Goal: Task Accomplishment & Management: Complete application form

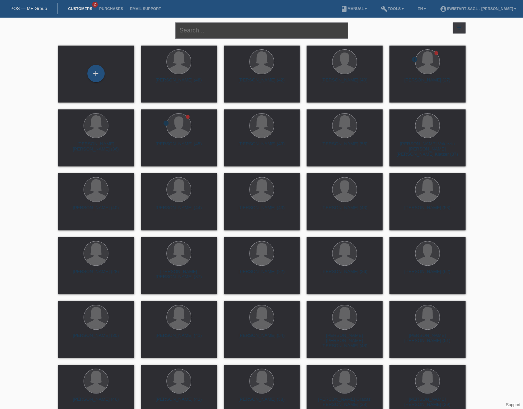
click at [257, 30] on input "text" at bounding box center [261, 30] width 173 height 16
type input "i"
click at [102, 75] on div "+" at bounding box center [95, 73] width 17 height 17
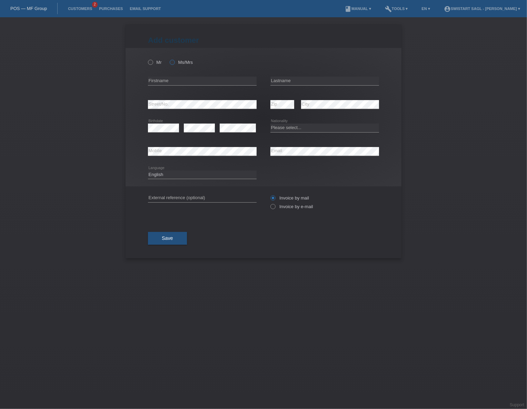
click at [176, 63] on label "Ms/Mrs" at bounding box center [181, 62] width 23 height 5
click at [174, 63] on input "Ms/Mrs" at bounding box center [172, 62] width 4 height 4
radio input "true"
click at [211, 79] on input "text" at bounding box center [202, 81] width 109 height 9
type input "[PERSON_NAME]"
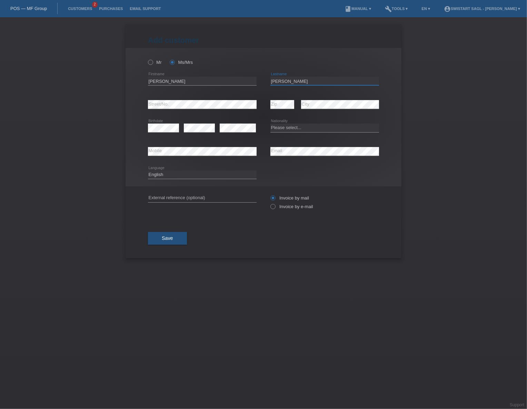
type input "[PERSON_NAME]"
click at [157, 123] on div "error Birthdate" at bounding box center [163, 127] width 31 height 23
click at [278, 127] on select "Please select... Switzerland Austria Germany Liechtenstein ------------ Afghani…" at bounding box center [325, 128] width 109 height 8
select select "PH"
click at [271, 124] on select "Please select... Switzerland Austria Germany Liechtenstein ------------ Afghani…" at bounding box center [325, 128] width 109 height 8
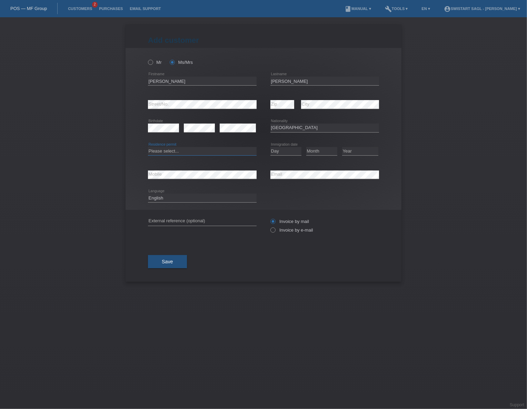
click at [165, 152] on select "Please select... C B B - Refugee status Other" at bounding box center [202, 151] width 109 height 8
select select "C"
click at [148, 147] on select "Please select... C B B - Refugee status Other" at bounding box center [202, 151] width 109 height 8
click at [278, 154] on select "Day 01 02 03 04 05 06 07 08 09 10 11" at bounding box center [286, 151] width 31 height 8
select select "16"
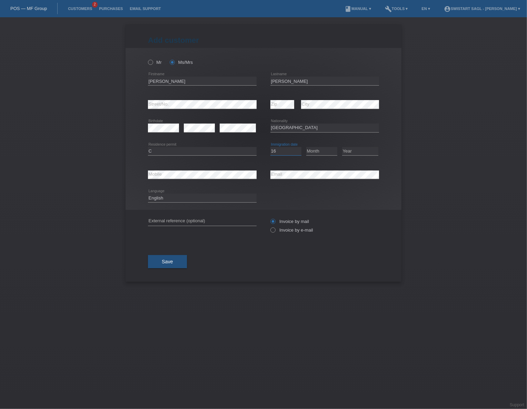
click at [271, 147] on select "Day 01 02 03 04 05 06 07 08 09 10 11" at bounding box center [286, 151] width 31 height 8
click at [317, 153] on select "Month 01 02 03 04 05 06 07 08 09 10 11" at bounding box center [321, 151] width 31 height 8
select select "01"
click at [306, 147] on select "Month 01 02 03 04 05 06 07 08 09 10 11" at bounding box center [321, 151] width 31 height 8
click at [352, 149] on select "Year 2025 2024 2023 2022 2021 2020 2019 2018 2017 2016 2015 2014 2013 2012 2011…" at bounding box center [360, 151] width 36 height 8
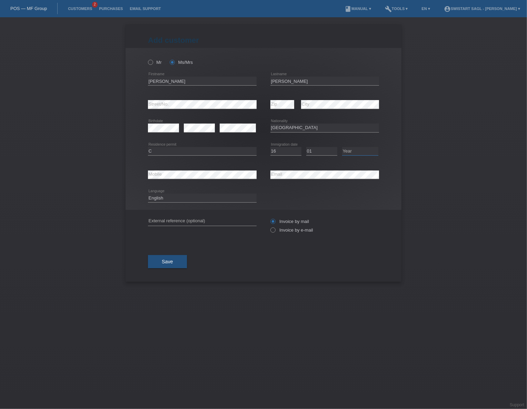
select select "1994"
click at [342, 147] on select "Year 2025 2024 2023 2022 2021 2020 2019 2018 2017 2016 2015 2014 2013 2012 2011…" at bounding box center [360, 151] width 36 height 8
drag, startPoint x: 160, startPoint y: 214, endPoint x: 159, endPoint y: 218, distance: 4.6
click at [160, 215] on div "error External reference (optional)" at bounding box center [202, 221] width 109 height 23
click at [159, 219] on input "text" at bounding box center [202, 221] width 109 height 9
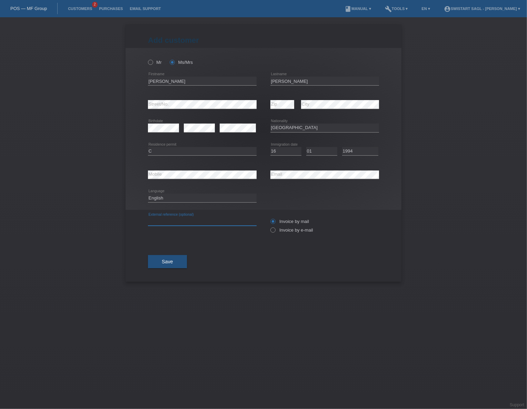
paste input "[PERSON_NAME]"
type input "[PERSON_NAME]"
click at [284, 229] on label "Invoice by e-mail" at bounding box center [292, 229] width 43 height 5
click at [275, 229] on input "Invoice by e-mail" at bounding box center [273, 231] width 4 height 9
radio input "true"
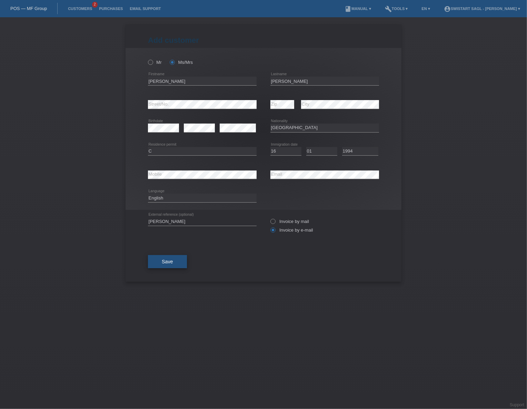
click at [166, 262] on span "Save" at bounding box center [167, 262] width 11 height 6
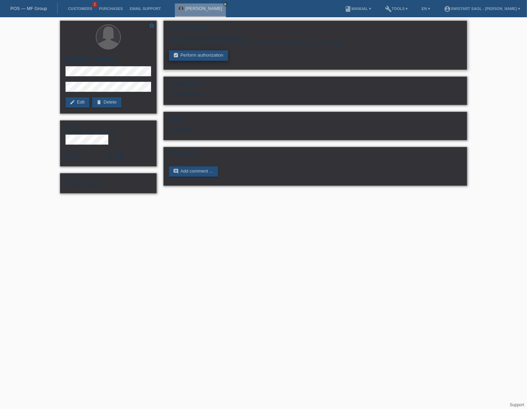
click at [206, 52] on link "assignment_turned_in Perform authorization" at bounding box center [198, 55] width 59 height 10
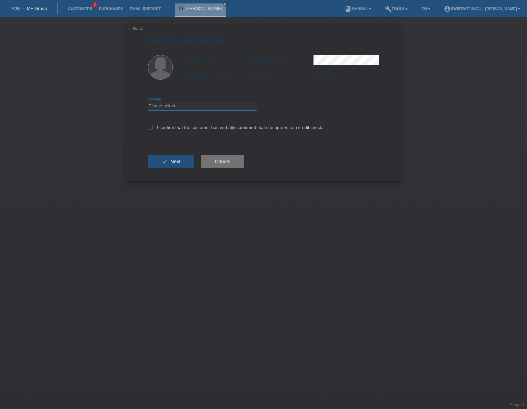
click at [225, 106] on select "Please select CHF 1.00 - CHF 499.00 CHF 500.00 - CHF 1'999.00 CHF 2'000.00 - CH…" at bounding box center [202, 106] width 109 height 8
select select "2"
click at [148, 102] on select "Please select CHF 1.00 - CHF 499.00 CHF 500.00 - CHF 1'999.00 CHF 2'000.00 - CH…" at bounding box center [202, 106] width 109 height 8
click at [162, 129] on label "I confirm that the customer has verbally confirmed that she agrees to a credit …" at bounding box center [236, 127] width 176 height 5
click at [153, 129] on input "I confirm that the customer has verbally confirmed that she agrees to a credit …" at bounding box center [150, 127] width 4 height 4
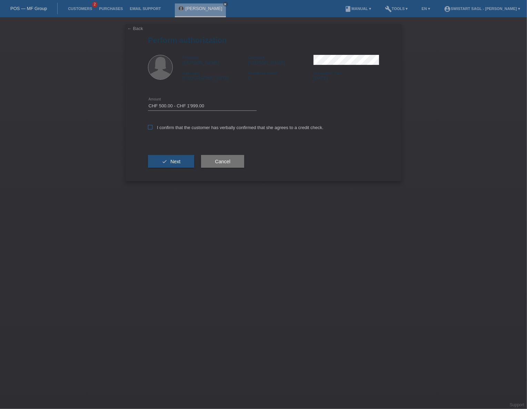
checkbox input "true"
click at [183, 163] on button "check Next" at bounding box center [171, 161] width 46 height 13
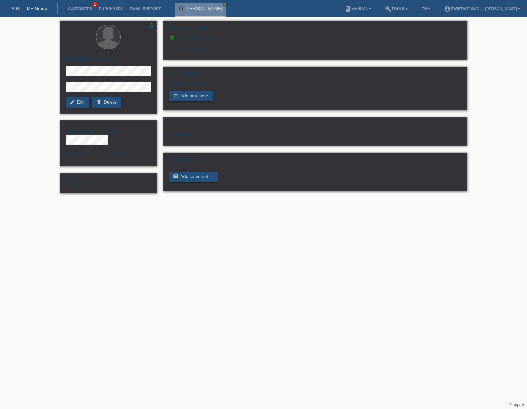
drag, startPoint x: 0, startPoint y: 0, endPoint x: 201, endPoint y: 230, distance: 305.2
click at [201, 200] on html "POS — MF Group Customers 2 Purchases Email Support [PERSON_NAME] close" at bounding box center [263, 100] width 527 height 200
drag, startPoint x: 128, startPoint y: 369, endPoint x: 134, endPoint y: 353, distance: 17.1
click at [128, 200] on html "POS — MF Group Customers 2 Purchases Email Support [PERSON_NAME] close" at bounding box center [263, 100] width 527 height 200
click at [314, 200] on html "POS — MF Group Customers 2 Purchases Email Support [PERSON_NAME] close" at bounding box center [263, 100] width 527 height 200
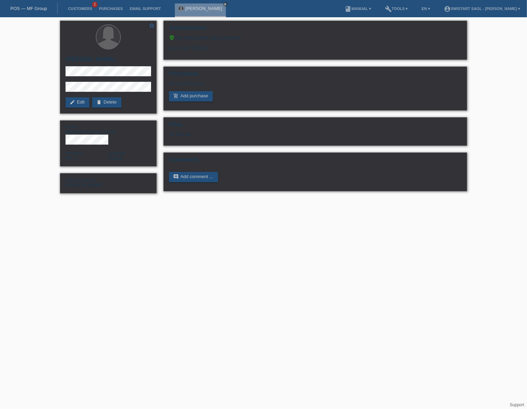
click at [204, 200] on html "POS — MF Group Customers 2 Purchases Email Support [PERSON_NAME] close" at bounding box center [263, 100] width 527 height 200
